Goal: Task Accomplishment & Management: Use online tool/utility

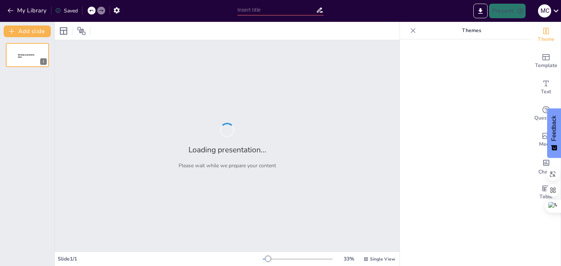
type input "Impacto del Estrés Laboral en el Desempeño Profesional de Enfermeros en Emergen…"
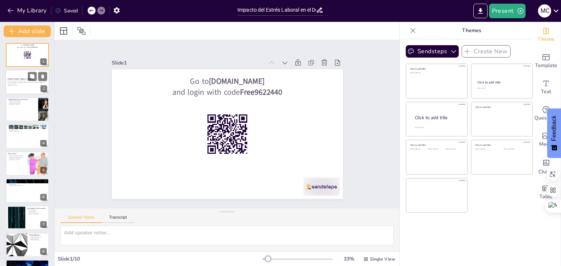
click at [22, 91] on div at bounding box center [27, 82] width 44 height 25
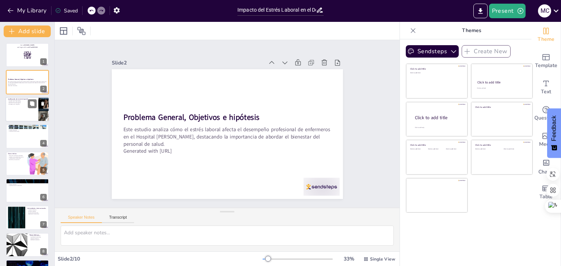
click at [16, 121] on div "Justificación de la Investigación Aumento del estrés laboral Impacto en la salu…" at bounding box center [27, 109] width 44 height 25
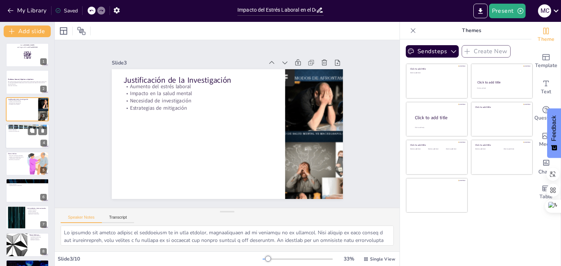
click at [19, 145] on div at bounding box center [27, 136] width 44 height 25
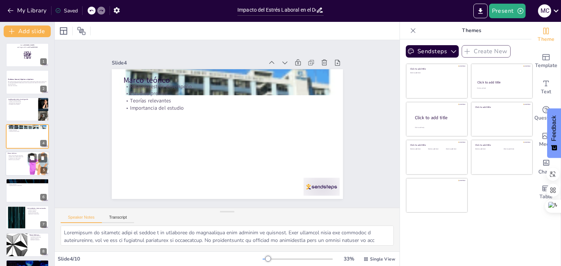
click at [24, 169] on div at bounding box center [27, 163] width 44 height 25
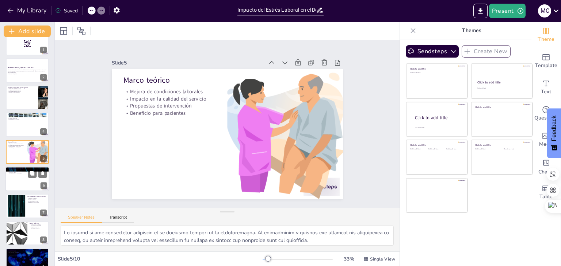
click at [20, 179] on div at bounding box center [27, 179] width 44 height 25
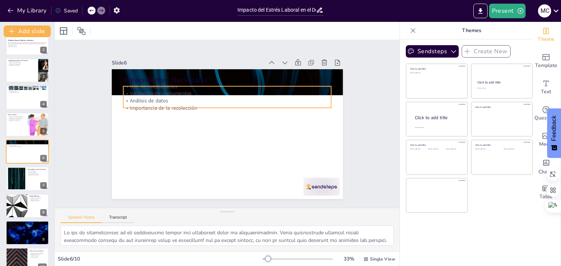
click at [149, 80] on p "Uso de cuestionarios" at bounding box center [231, 86] width 208 height 29
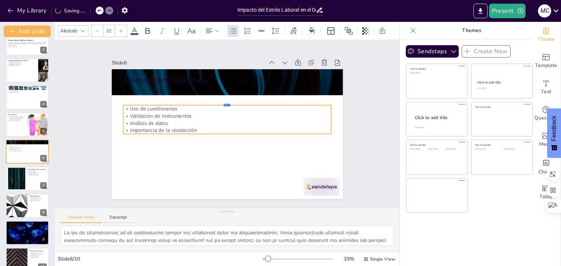
drag, startPoint x: 159, startPoint y: 83, endPoint x: 155, endPoint y: 106, distance: 23.7
click at [155, 106] on div "Antecedentes Nacionales Uso de cuestionarios Validación de instrumentos Análisi…" at bounding box center [225, 134] width 243 height 153
click at [19, 92] on p "Importancia del estudio" at bounding box center [27, 92] width 39 height 1
type textarea "Loremipsum do sitametc adipi el seddoe t in utlaboree do magnaaliqua enim admin…"
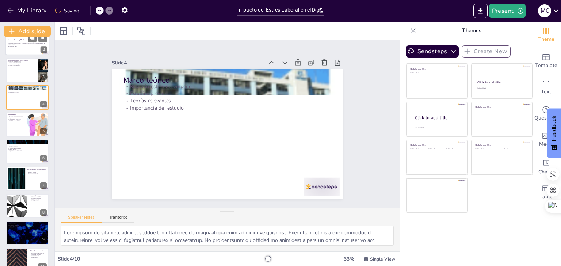
scroll to position [0, 0]
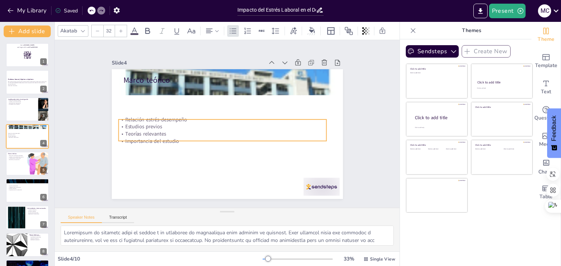
drag, startPoint x: 168, startPoint y: 84, endPoint x: 164, endPoint y: 117, distance: 33.5
click at [164, 117] on p "Relación estrés-desempeño" at bounding box center [223, 119] width 208 height 29
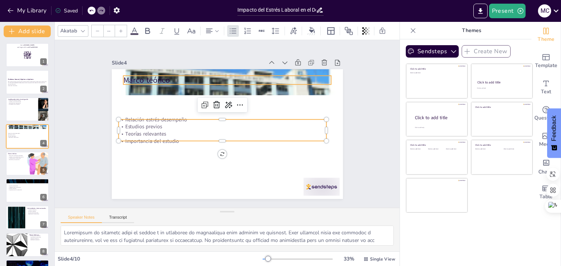
type input "48"
click at [165, 73] on p "Marco teórico" at bounding box center [232, 80] width 208 height 32
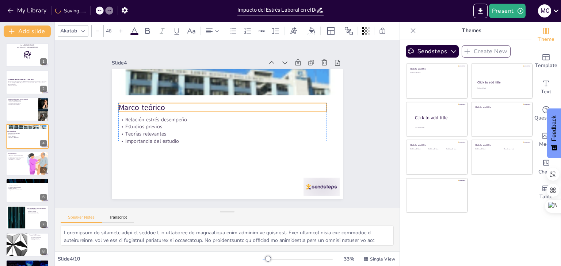
drag, startPoint x: 165, startPoint y: 73, endPoint x: 161, endPoint y: 100, distance: 27.3
click at [161, 102] on p "Marco teórico" at bounding box center [222, 107] width 208 height 11
click at [22, 162] on div at bounding box center [27, 163] width 44 height 25
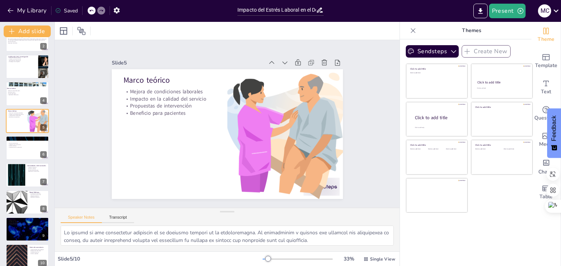
scroll to position [51, 0]
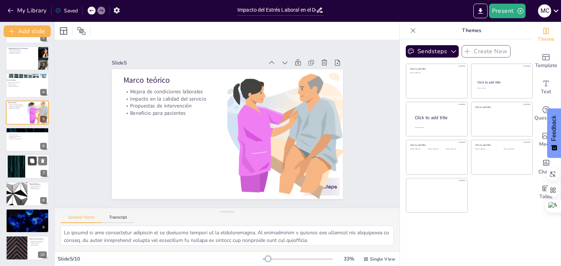
click at [29, 164] on button at bounding box center [32, 161] width 9 height 9
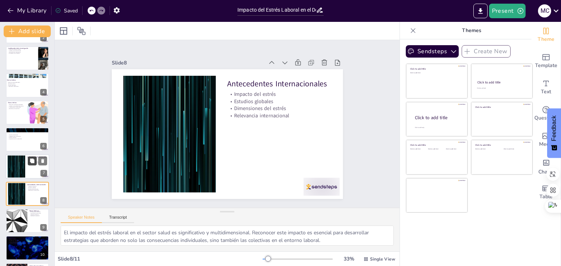
scroll to position [78, 0]
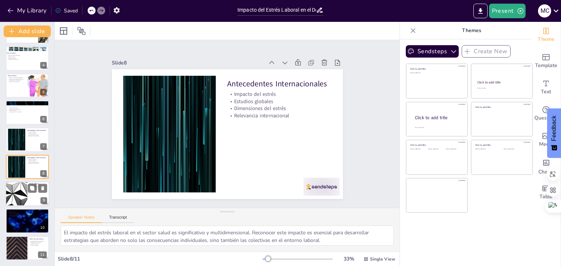
click at [26, 192] on div at bounding box center [17, 194] width 44 height 25
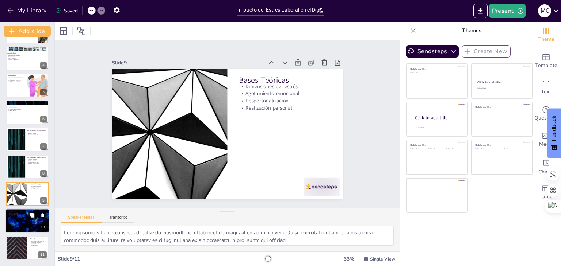
click at [28, 218] on button at bounding box center [32, 215] width 9 height 9
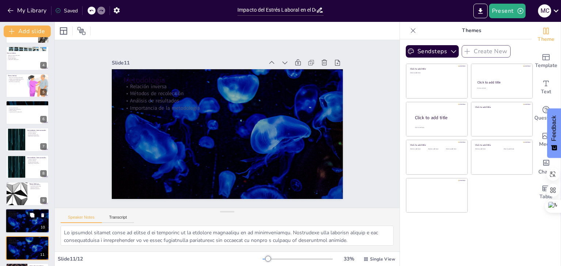
scroll to position [105, 0]
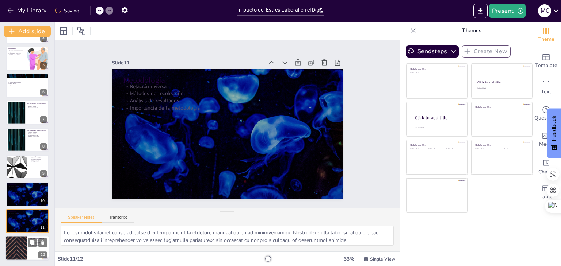
click at [28, 253] on div at bounding box center [27, 248] width 44 height 25
type textarea "La implementación de estrategias es un paso crucial para abordar el estrés labo…"
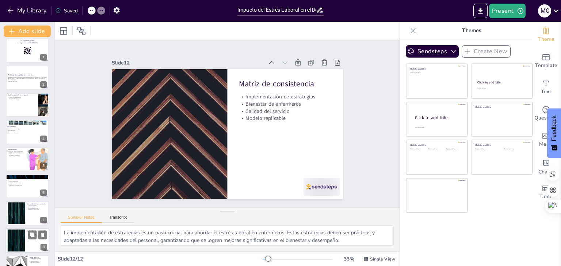
scroll to position [0, 0]
